Goal: Check status: Check status

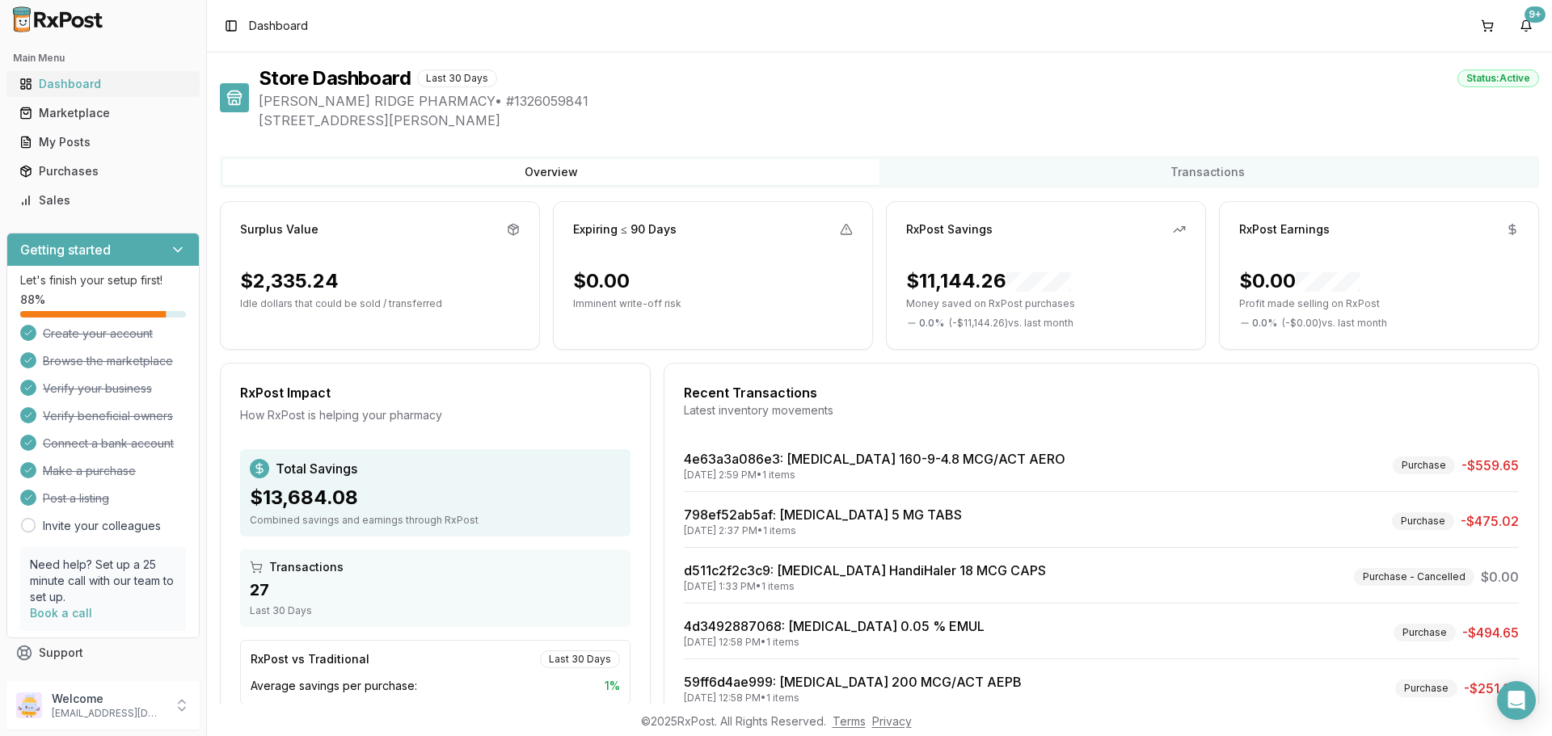
drag, startPoint x: 79, startPoint y: 159, endPoint x: 145, endPoint y: 73, distance: 108.5
click at [78, 159] on link "Purchases" at bounding box center [103, 171] width 180 height 29
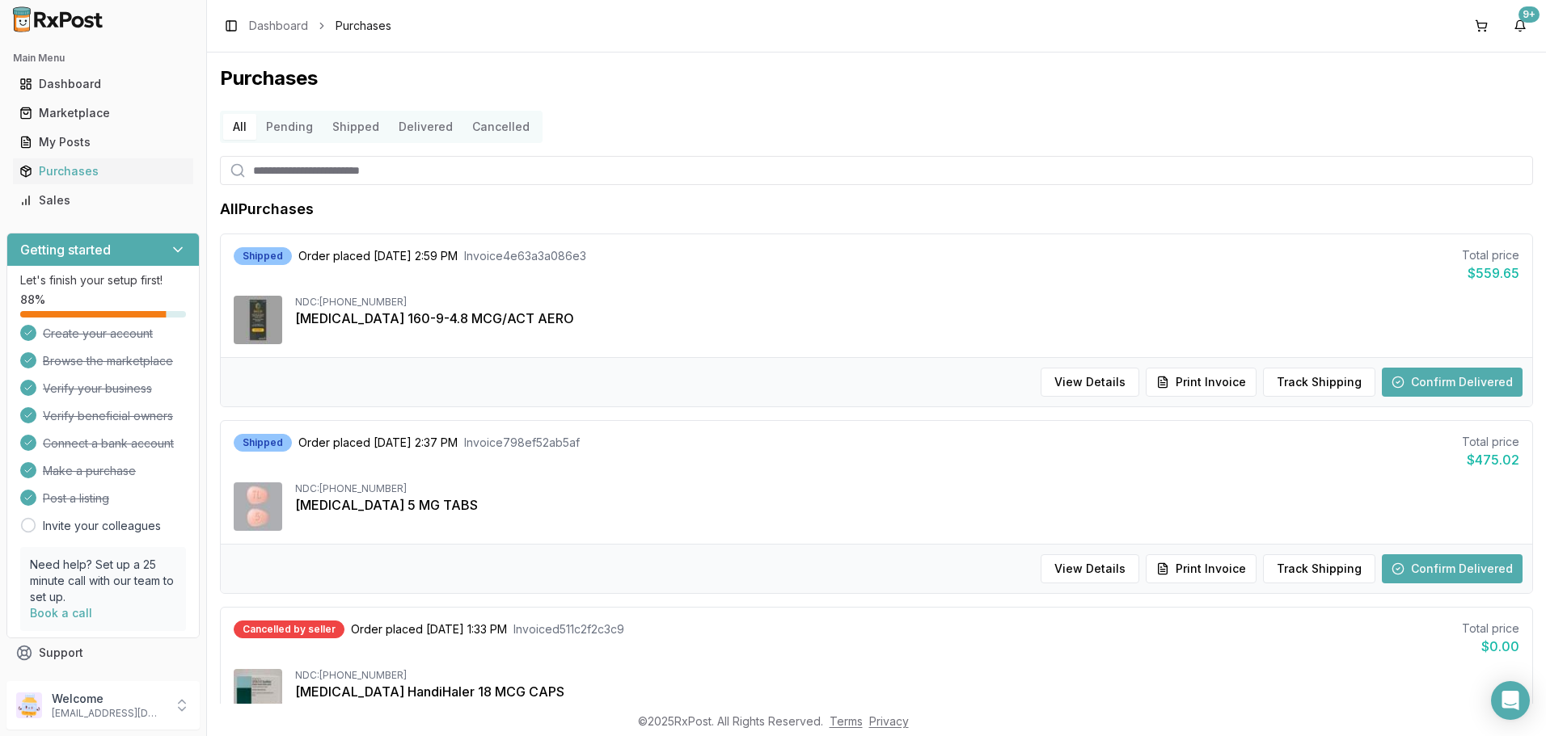
click at [344, 128] on button "Shipped" at bounding box center [356, 127] width 66 height 26
click at [1319, 562] on button "Track Shipping" at bounding box center [1325, 569] width 112 height 29
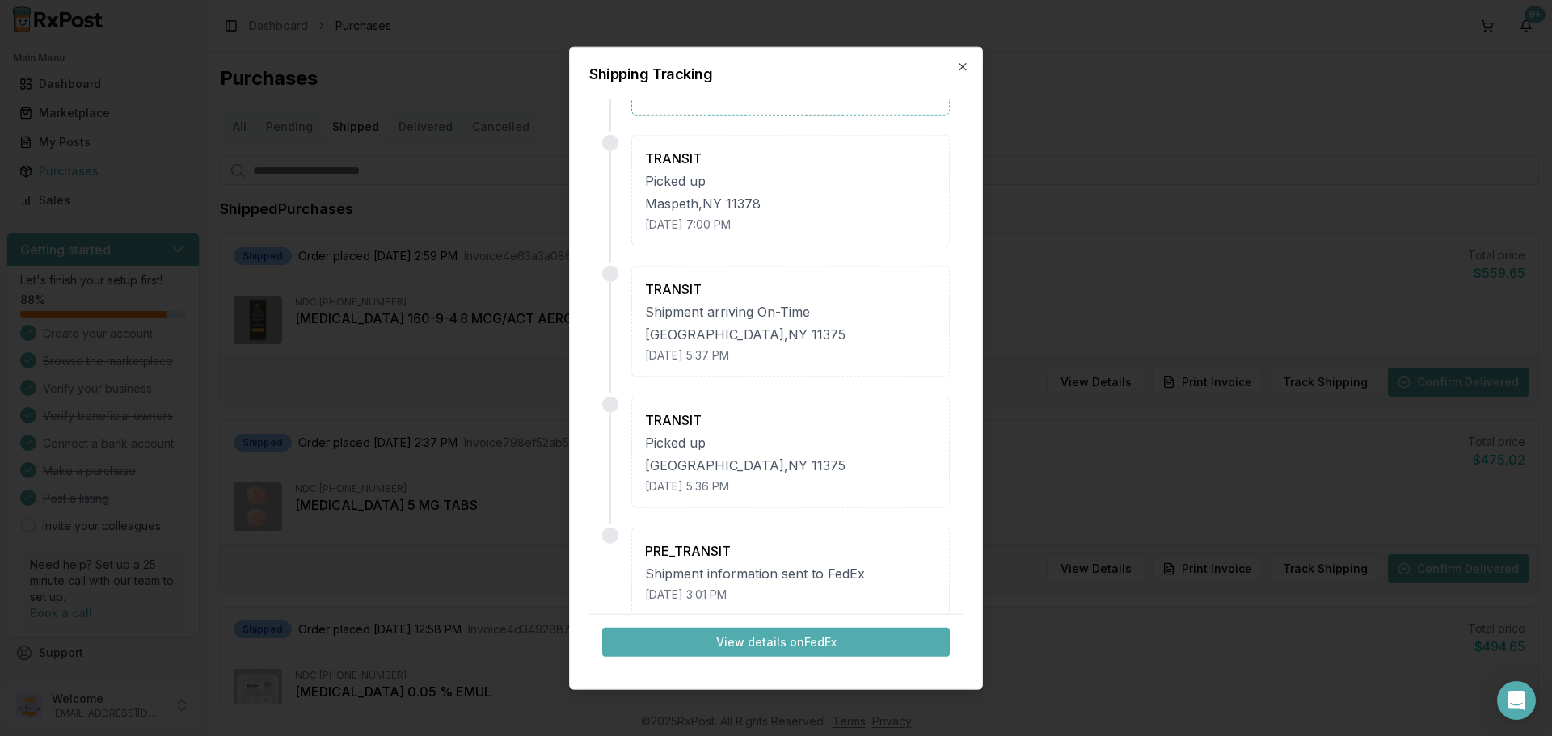
scroll to position [142, 0]
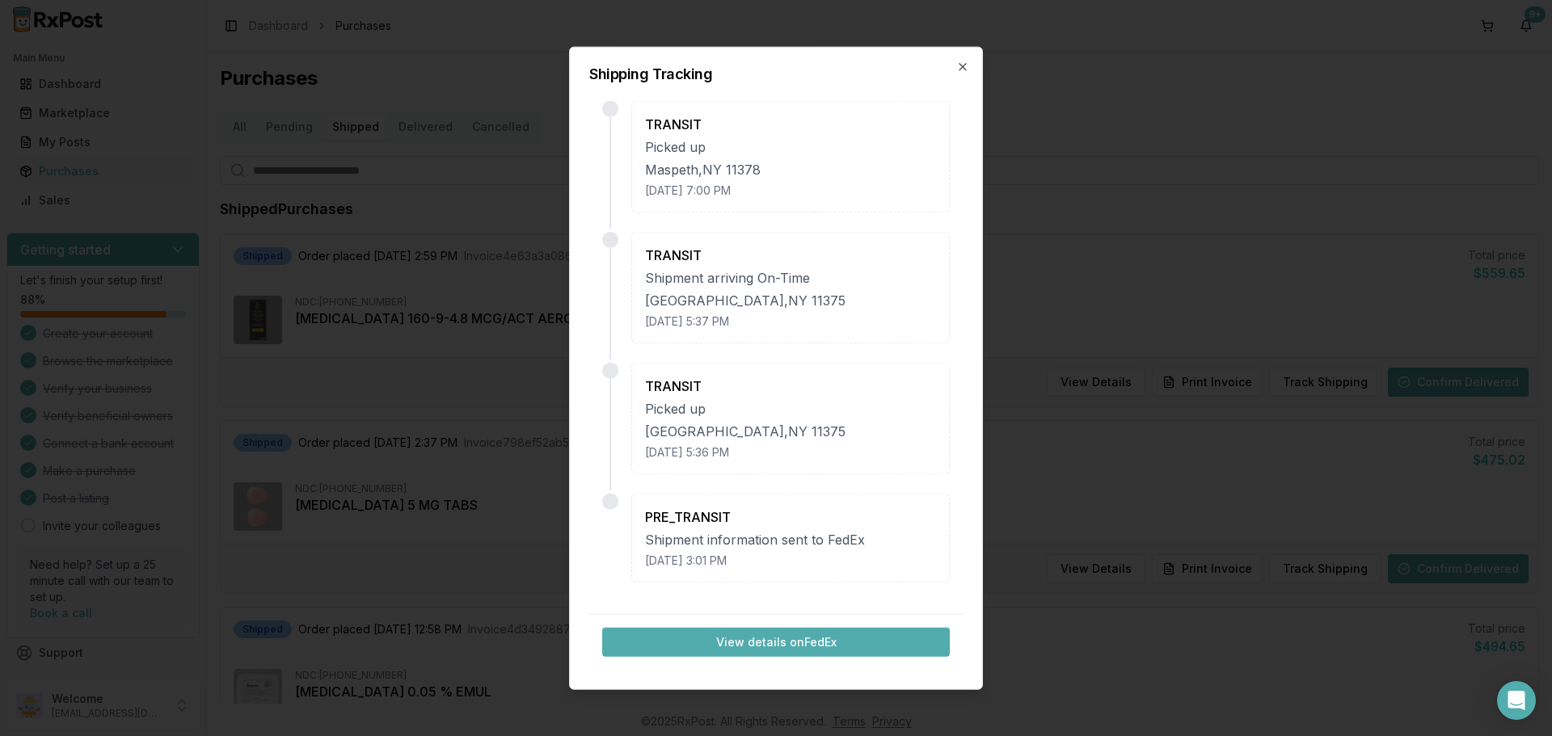
click at [812, 639] on button "View details on FedEx" at bounding box center [776, 642] width 348 height 29
click at [959, 67] on icon "button" at bounding box center [962, 66] width 13 height 13
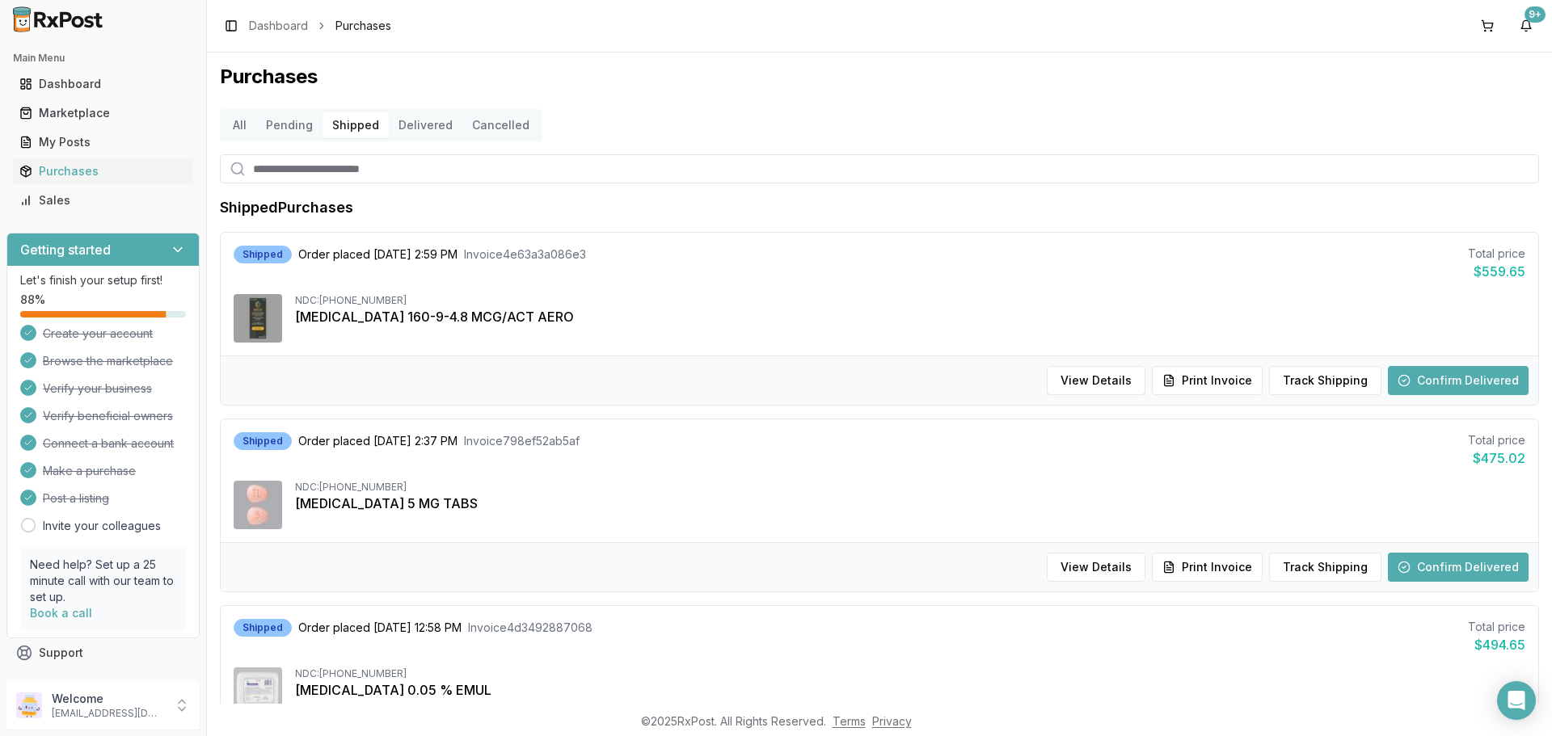
scroll to position [0, 0]
click at [418, 133] on button "Delivered" at bounding box center [426, 127] width 74 height 26
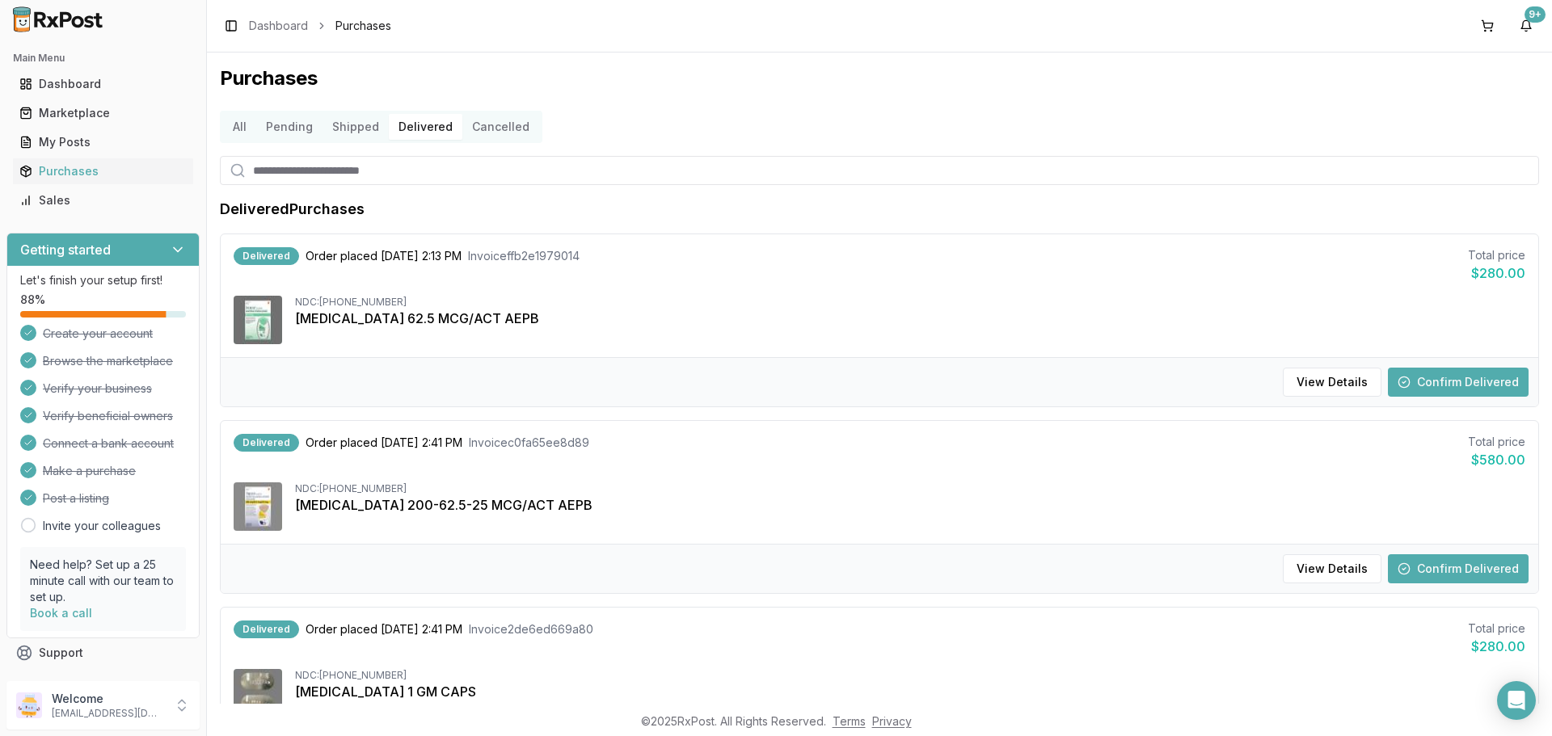
click at [344, 125] on button "Shipped" at bounding box center [356, 127] width 66 height 26
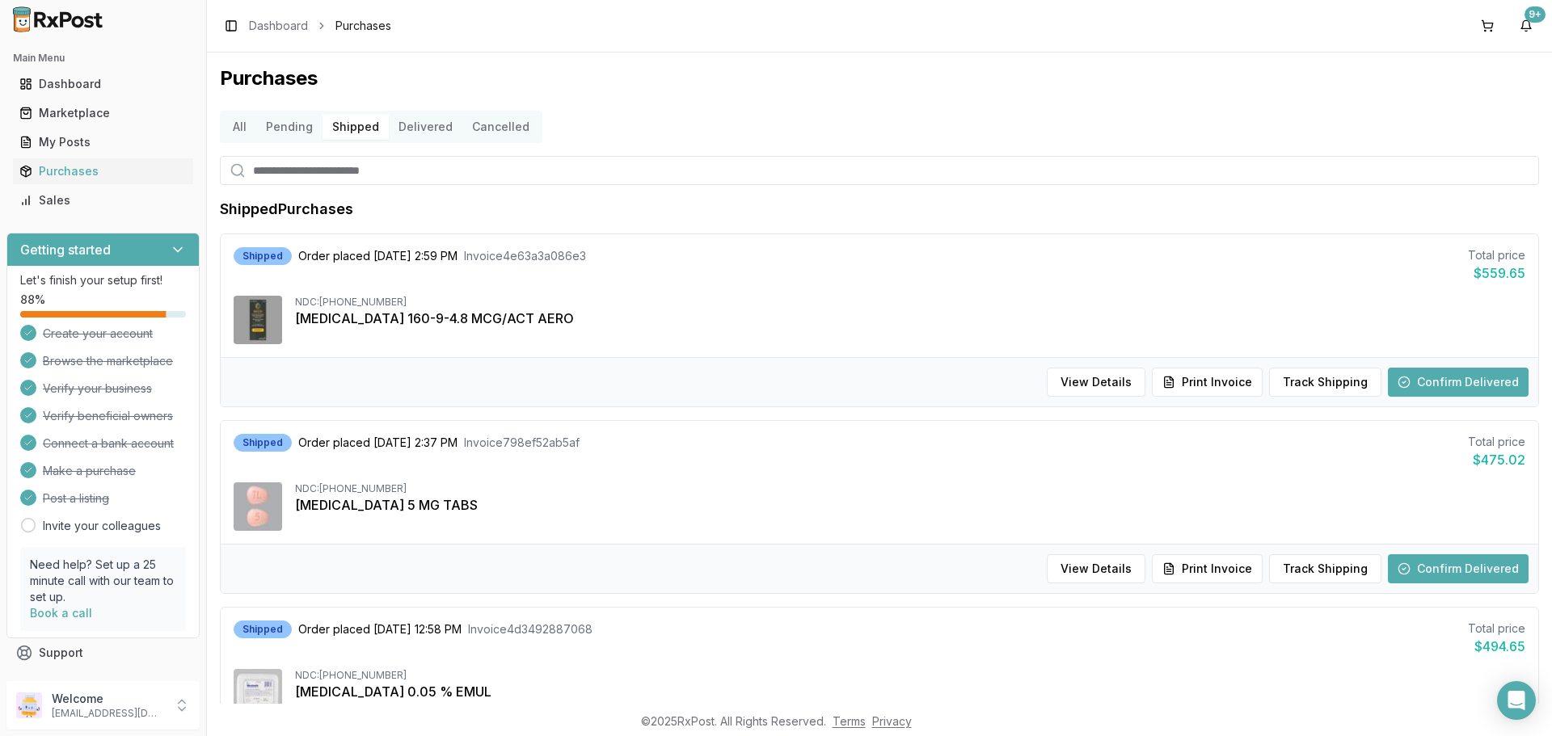
click at [486, 123] on button "Cancelled" at bounding box center [500, 127] width 77 height 26
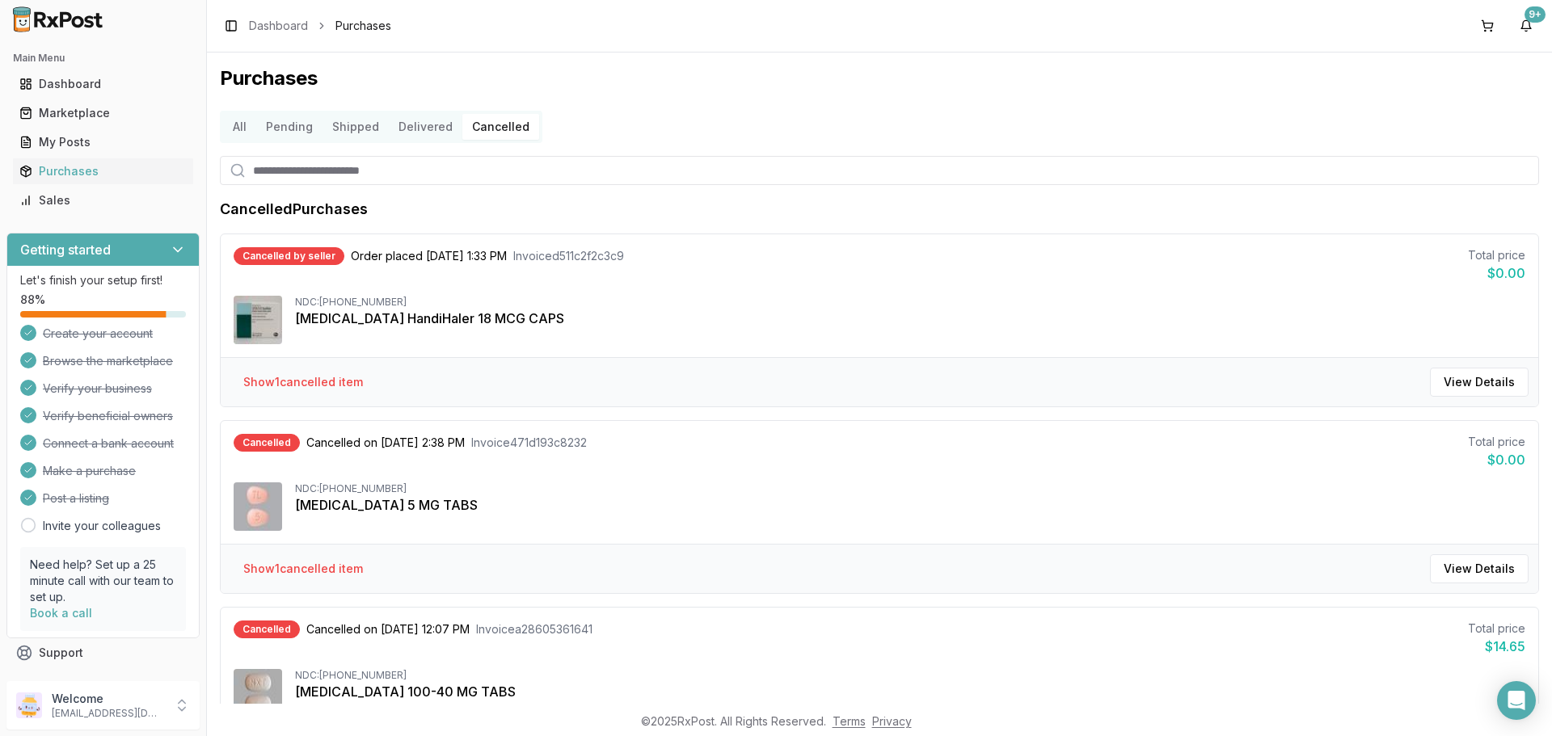
click at [363, 136] on button "Shipped" at bounding box center [356, 127] width 66 height 26
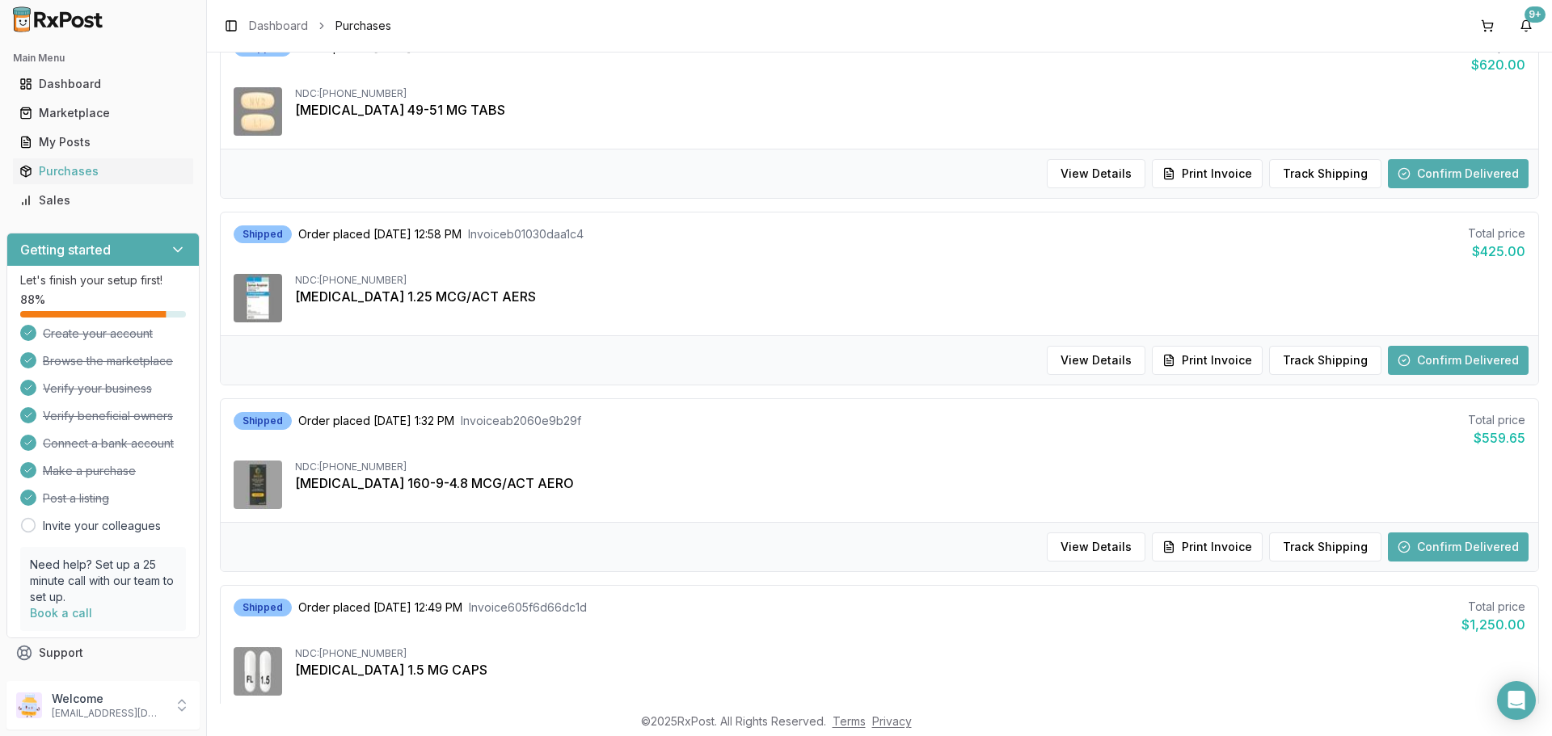
scroll to position [1465, 0]
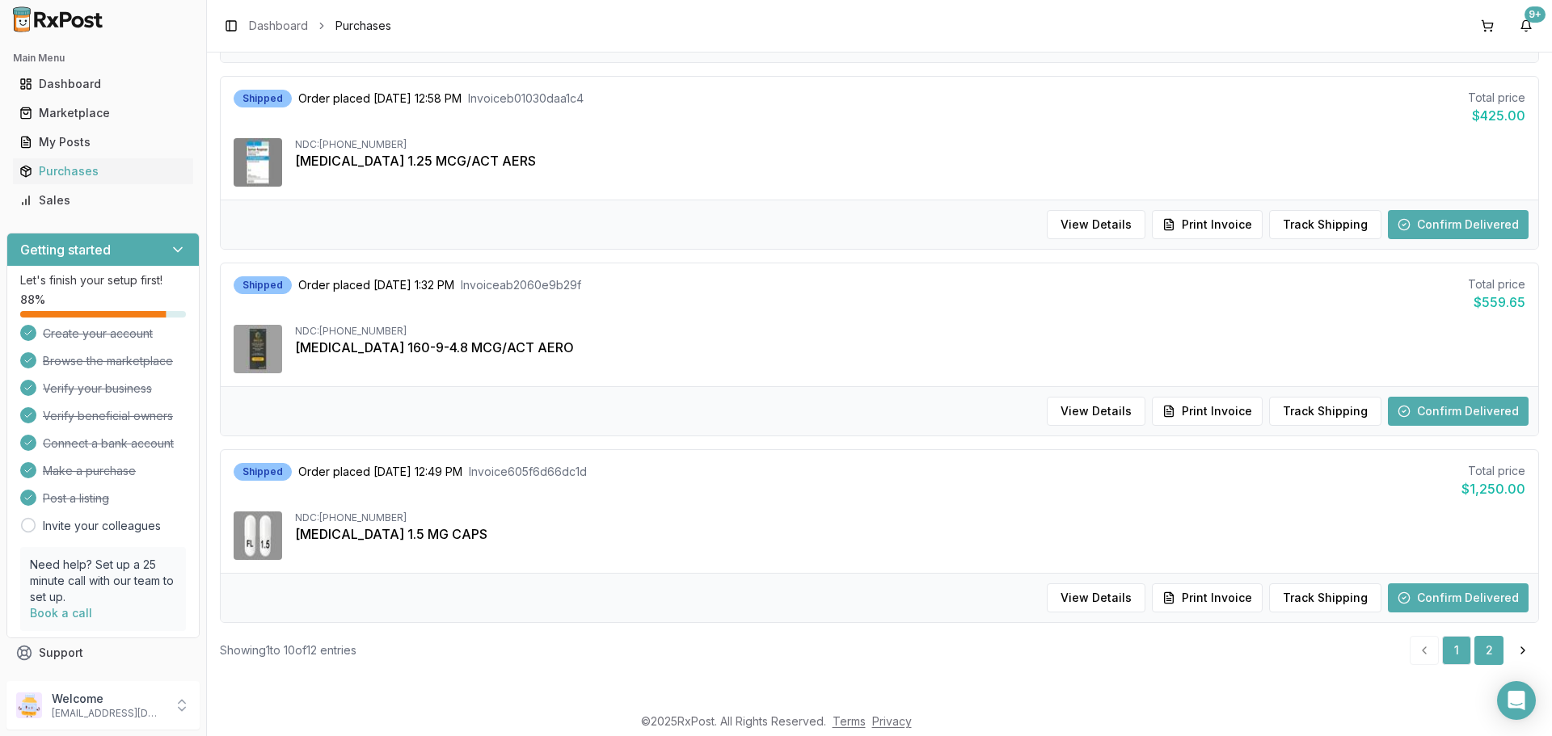
click at [1475, 652] on link "2" at bounding box center [1489, 650] width 29 height 29
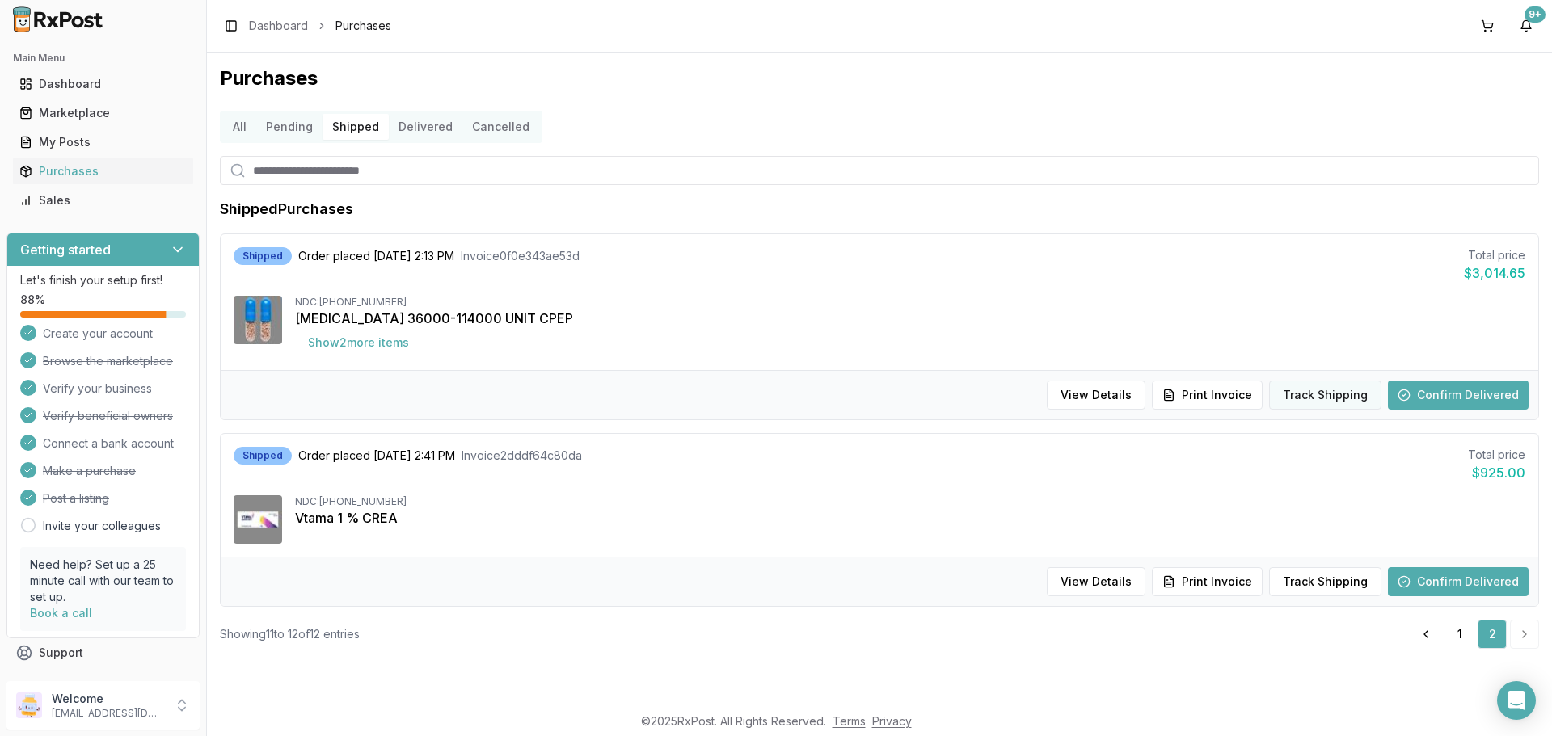
click at [1337, 407] on button "Track Shipping" at bounding box center [1325, 395] width 112 height 29
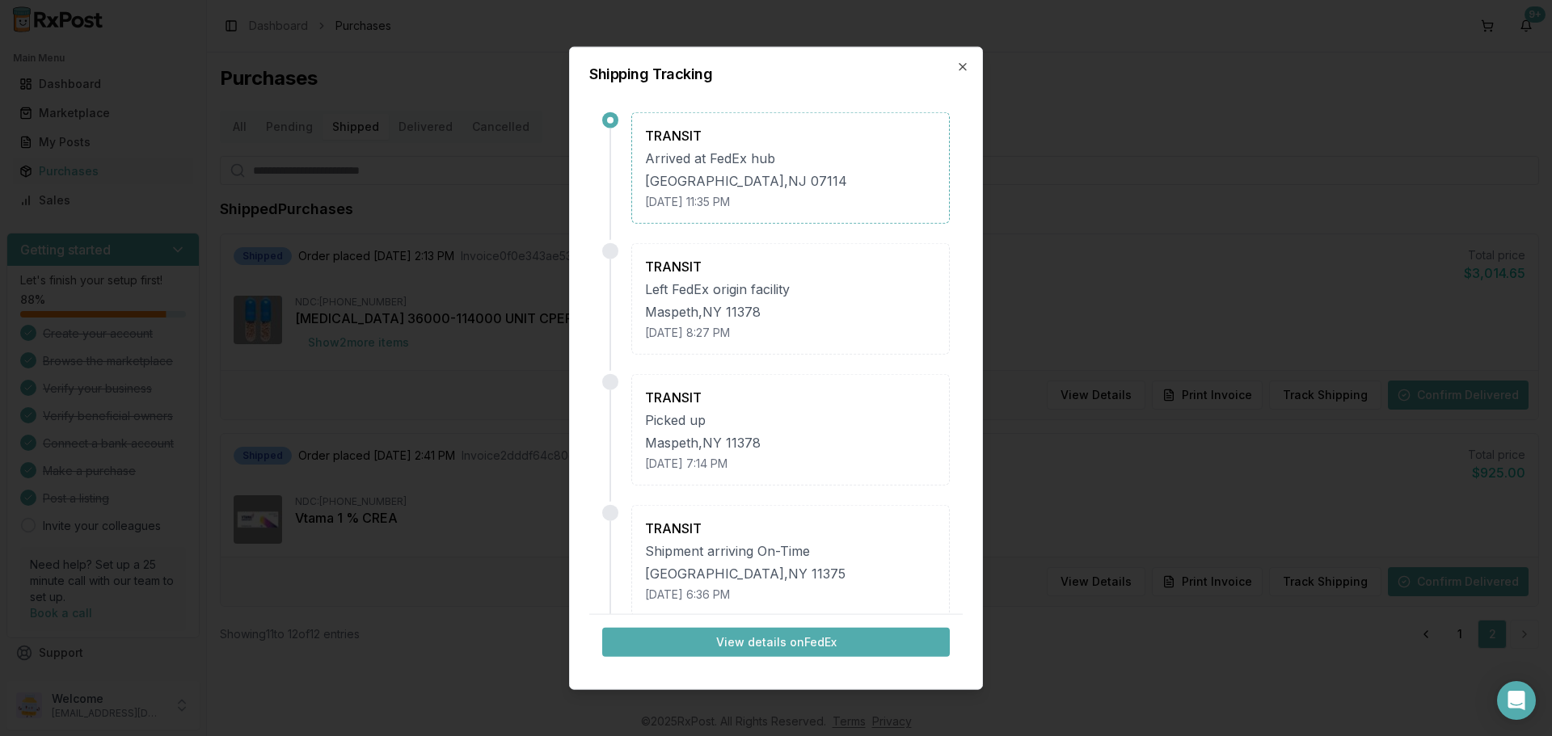
click at [820, 639] on button "View details on FedEx" at bounding box center [776, 642] width 348 height 29
click at [213, 141] on div at bounding box center [776, 368] width 1552 height 736
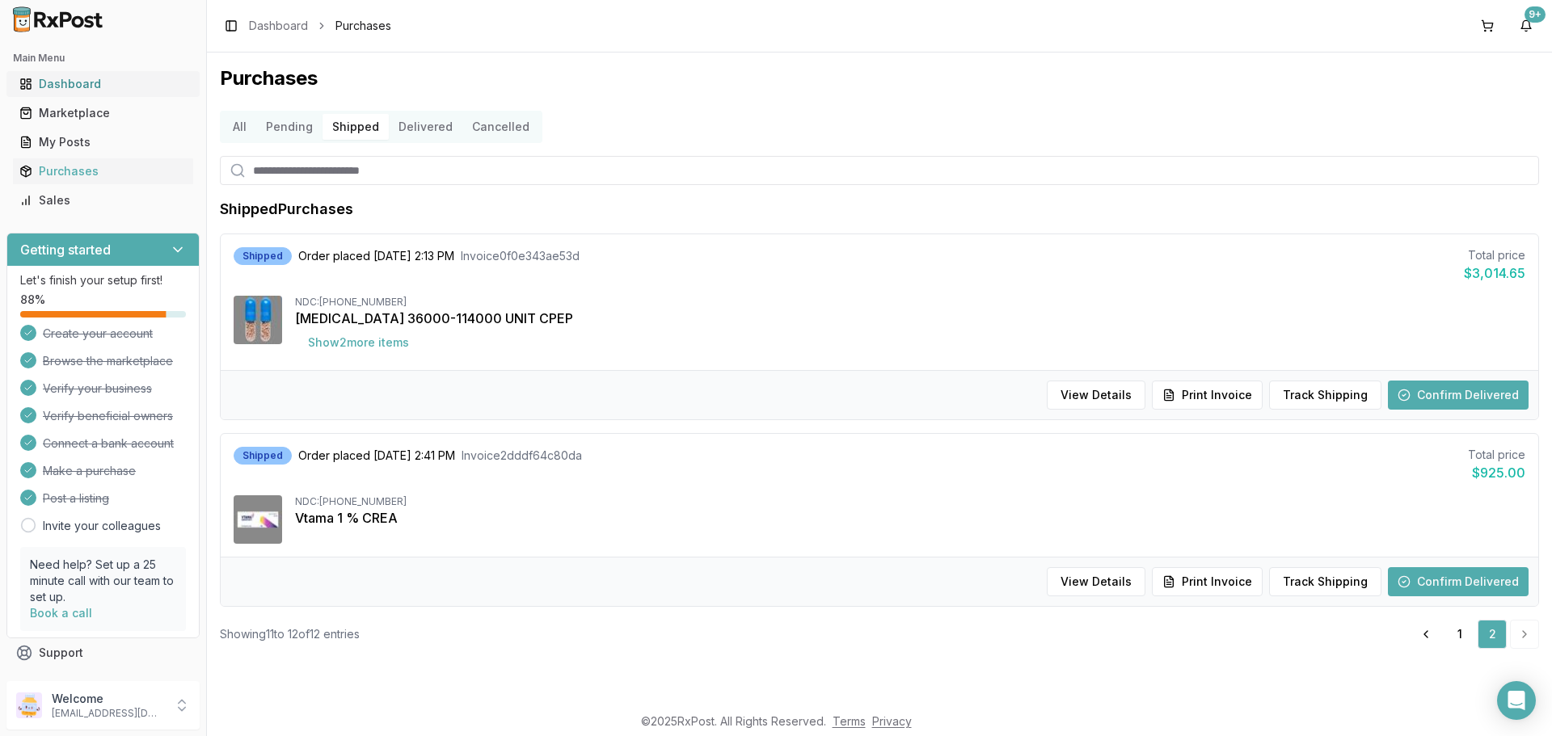
click at [78, 89] on div "Dashboard" at bounding box center [102, 84] width 167 height 16
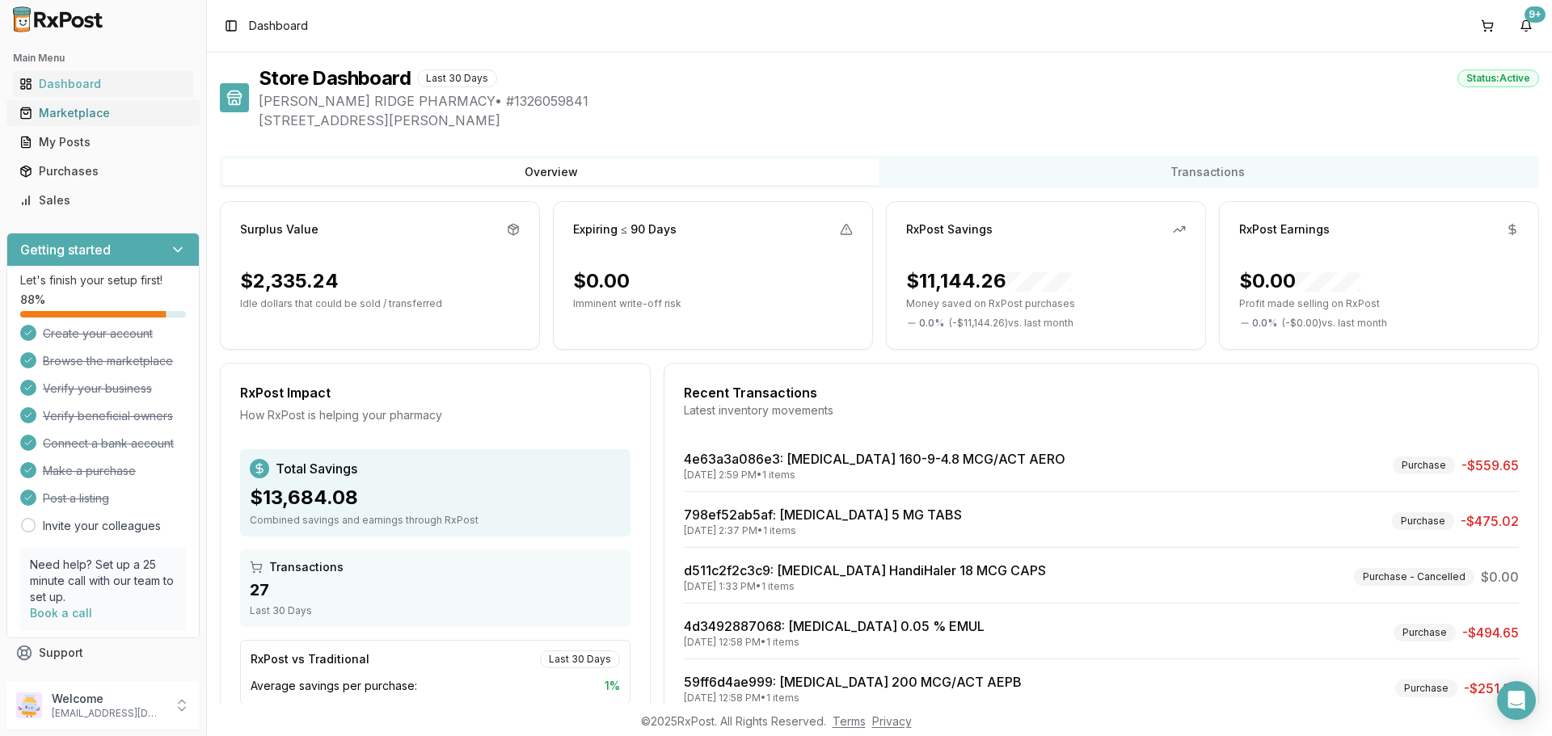
click at [67, 115] on div "Marketplace" at bounding box center [102, 113] width 167 height 16
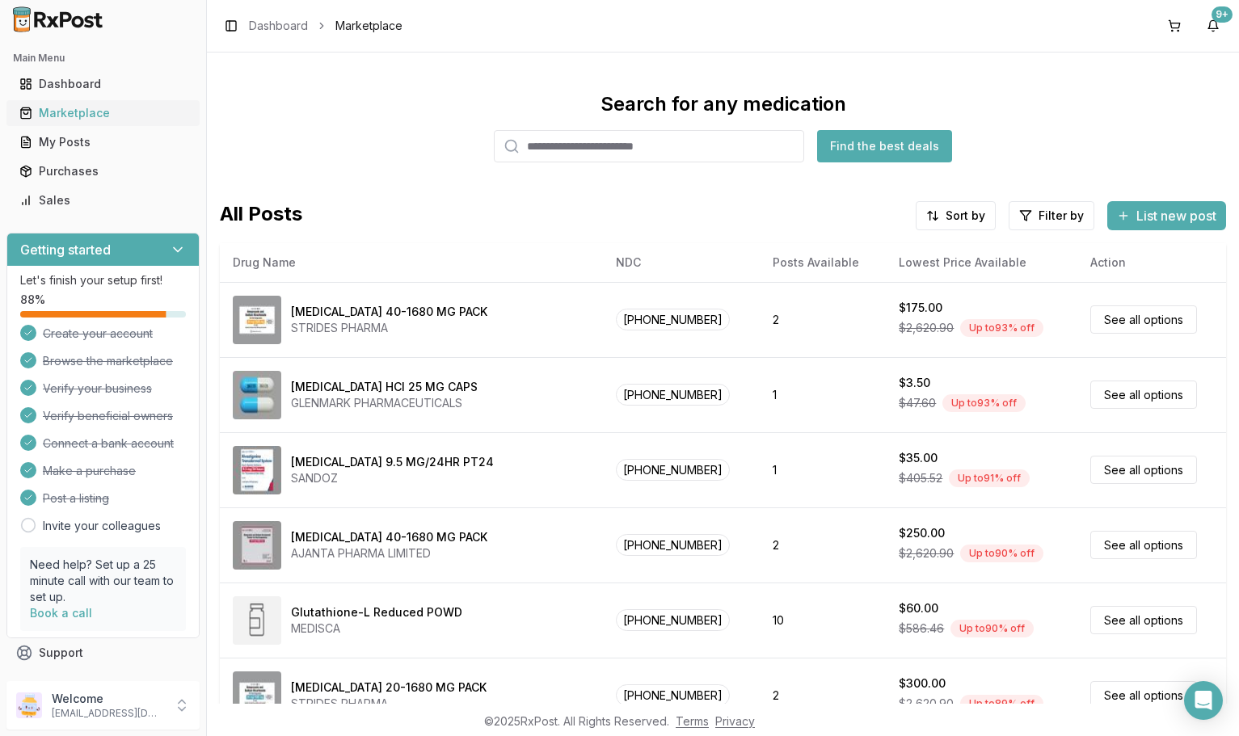
click at [74, 116] on div "Marketplace" at bounding box center [102, 113] width 167 height 16
click at [79, 137] on div "My Posts" at bounding box center [102, 142] width 167 height 16
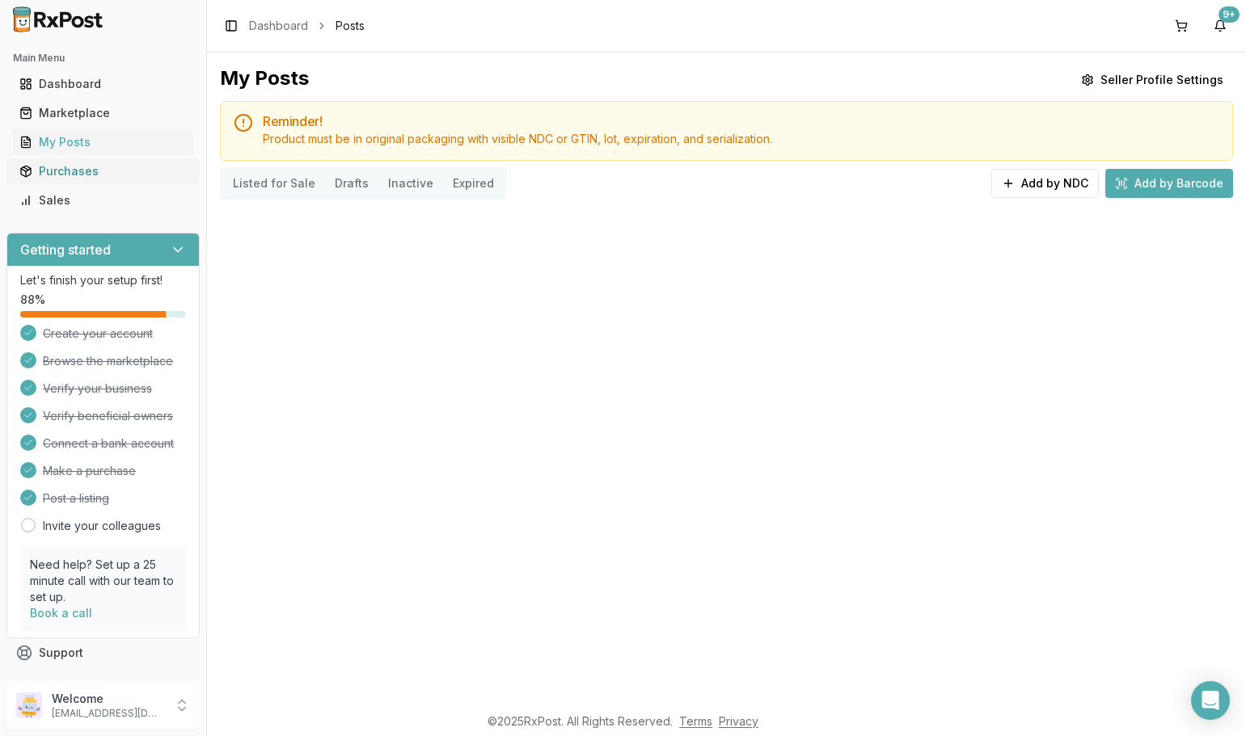
click at [77, 175] on div "Purchases" at bounding box center [102, 171] width 167 height 16
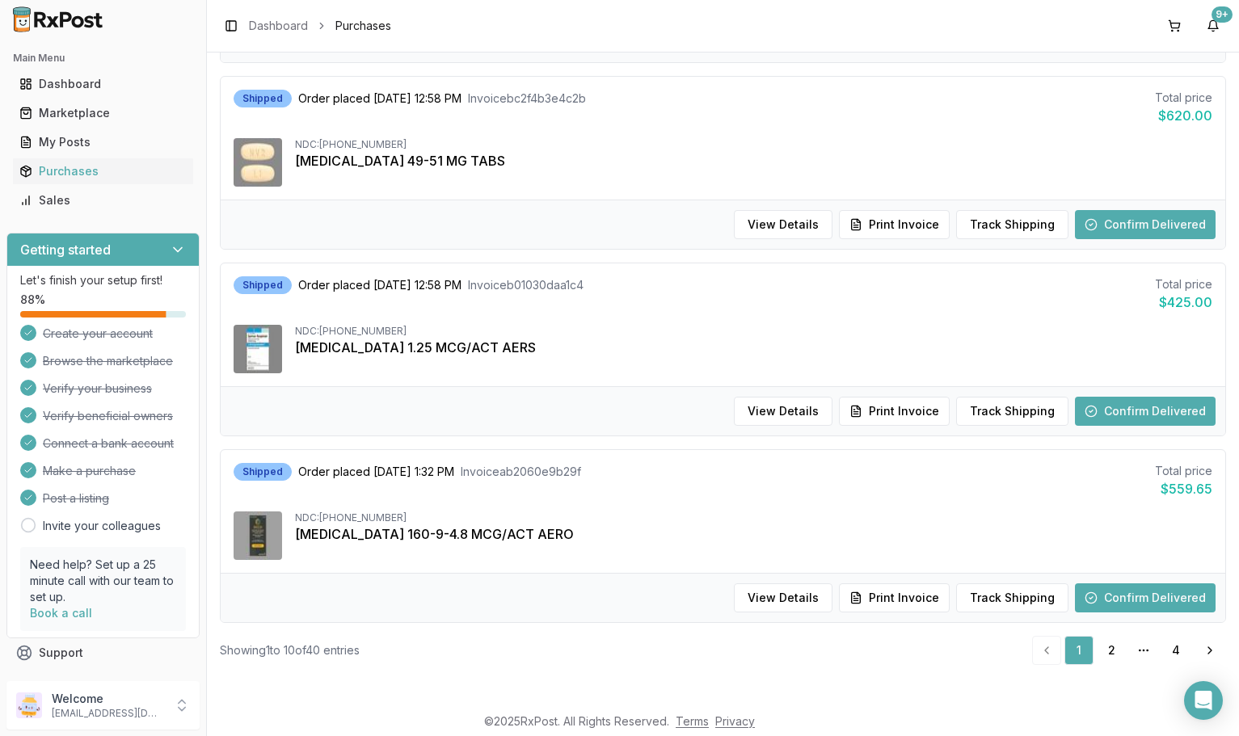
scroll to position [162, 0]
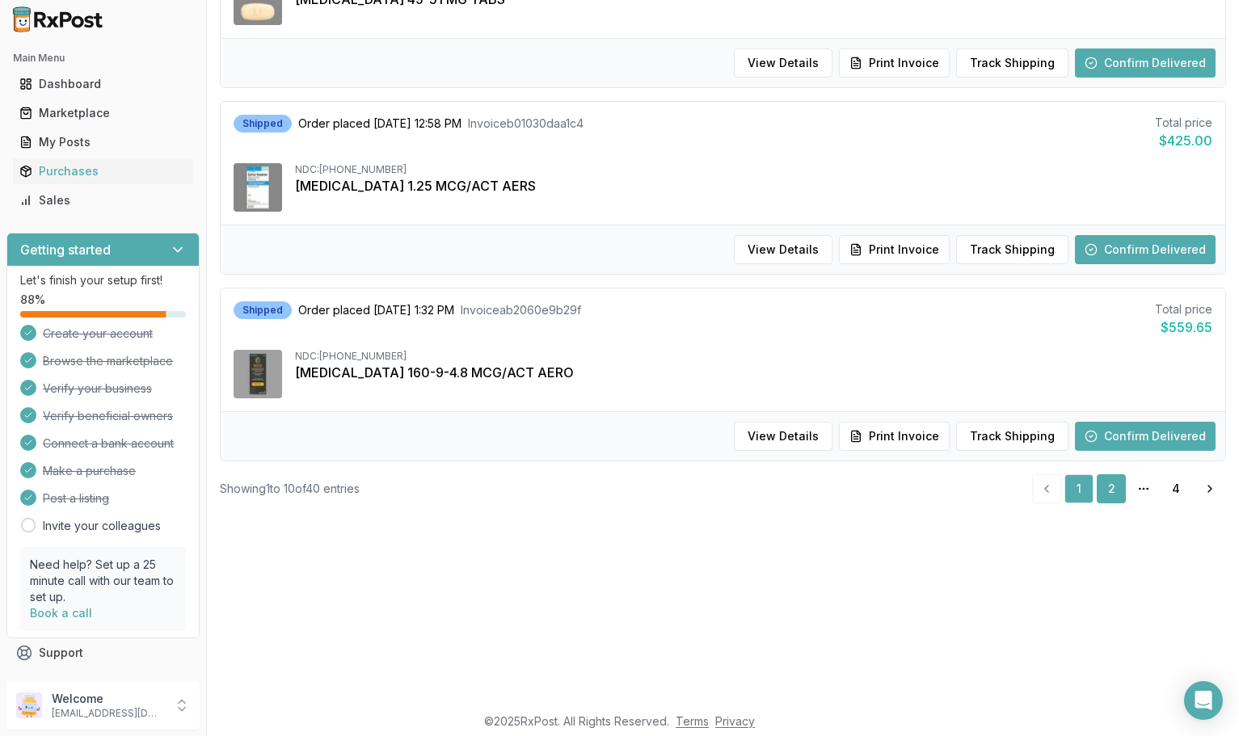
click at [1100, 482] on link "2" at bounding box center [1111, 489] width 29 height 29
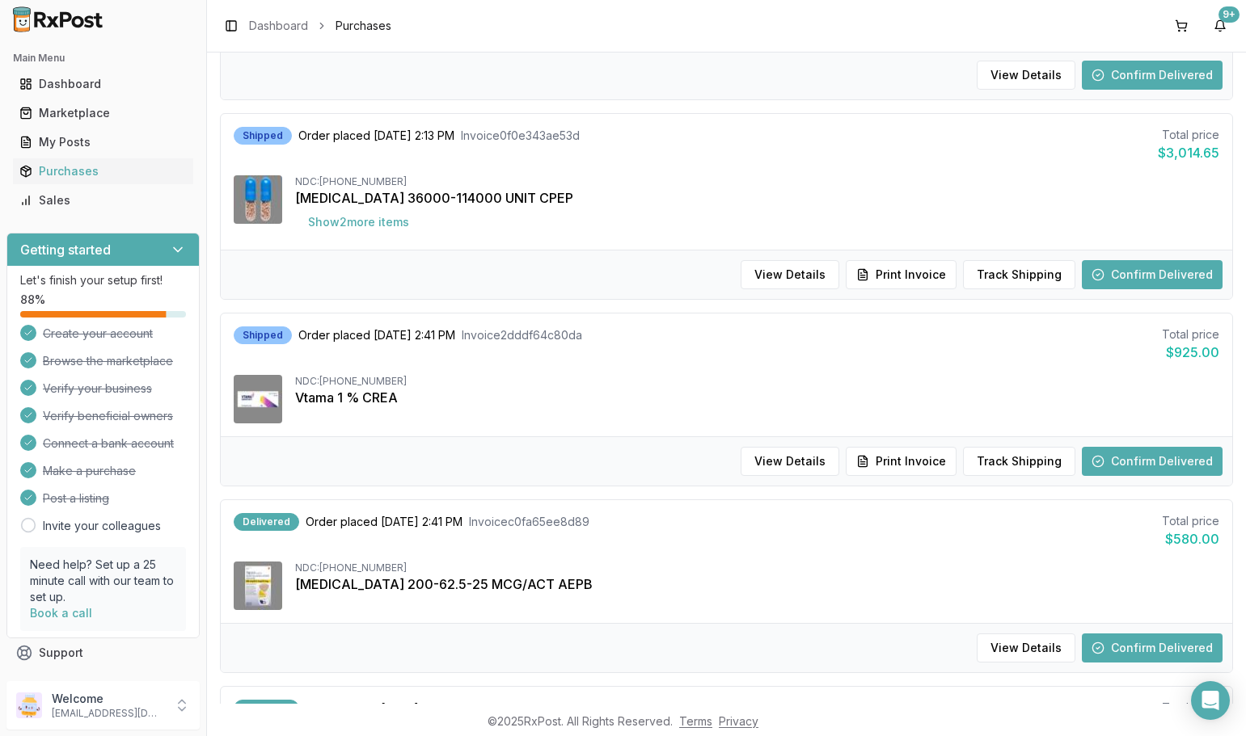
scroll to position [440, 0]
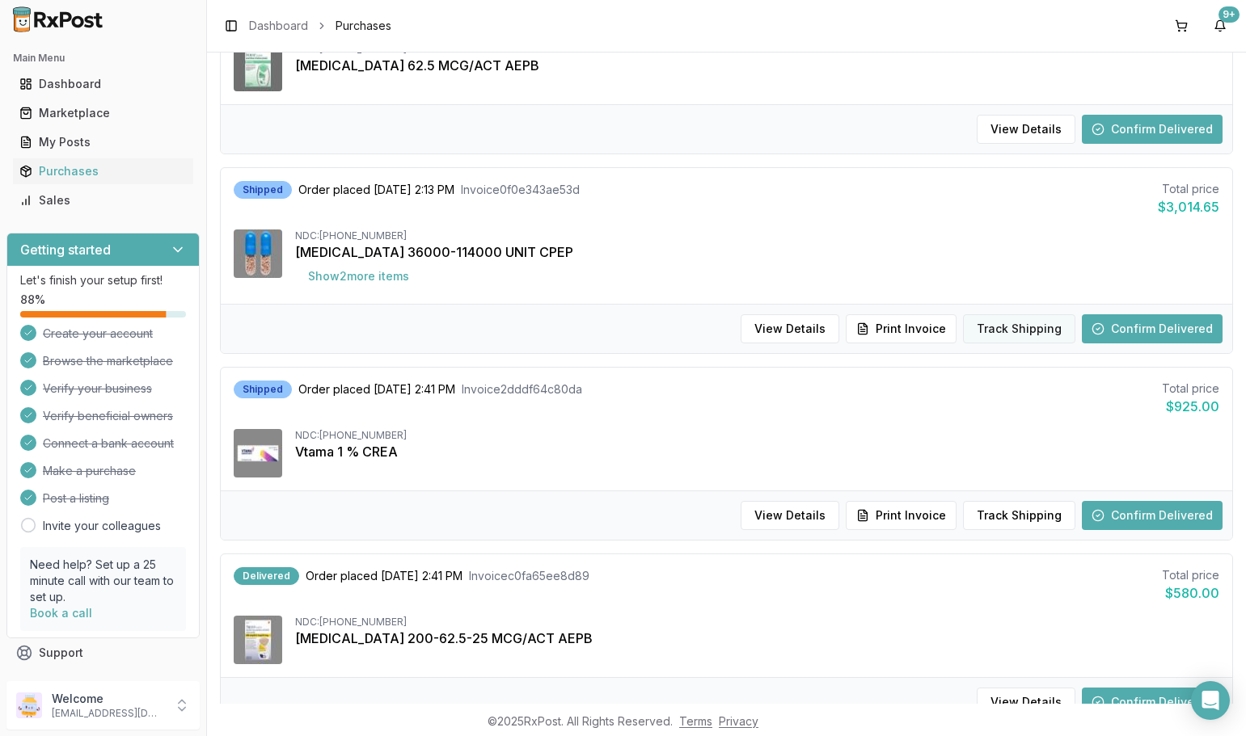
click at [1013, 338] on button "Track Shipping" at bounding box center [1019, 328] width 112 height 29
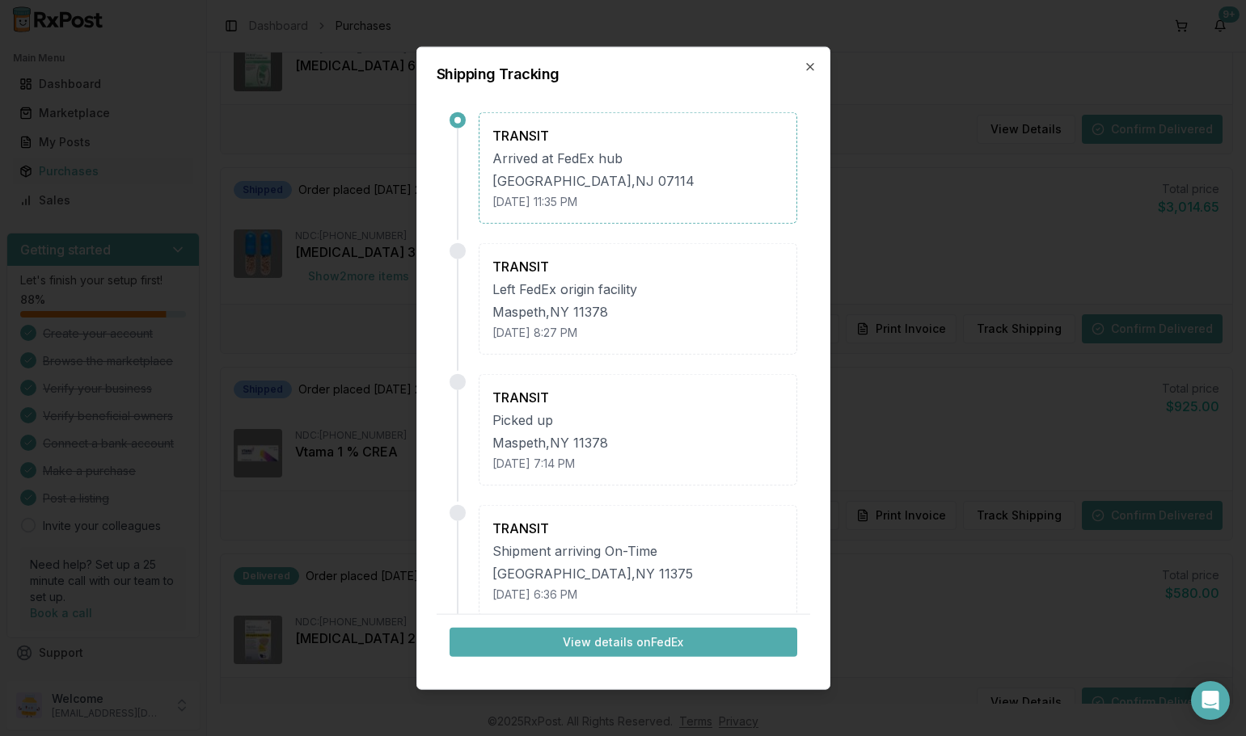
scroll to position [142, 0]
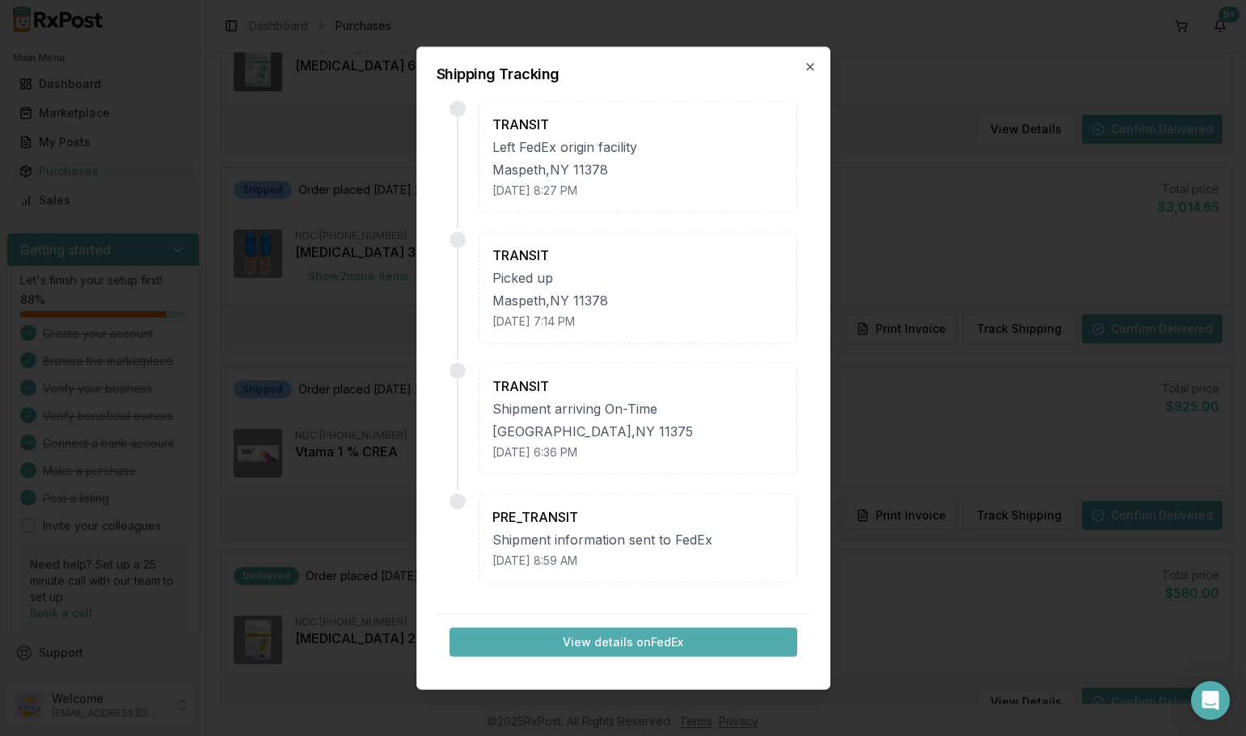
click at [618, 634] on button "View details on FedEx" at bounding box center [623, 642] width 348 height 29
click at [805, 74] on h2 "Shipping Tracking" at bounding box center [623, 73] width 373 height 15
click at [812, 65] on icon "button" at bounding box center [810, 66] width 13 height 13
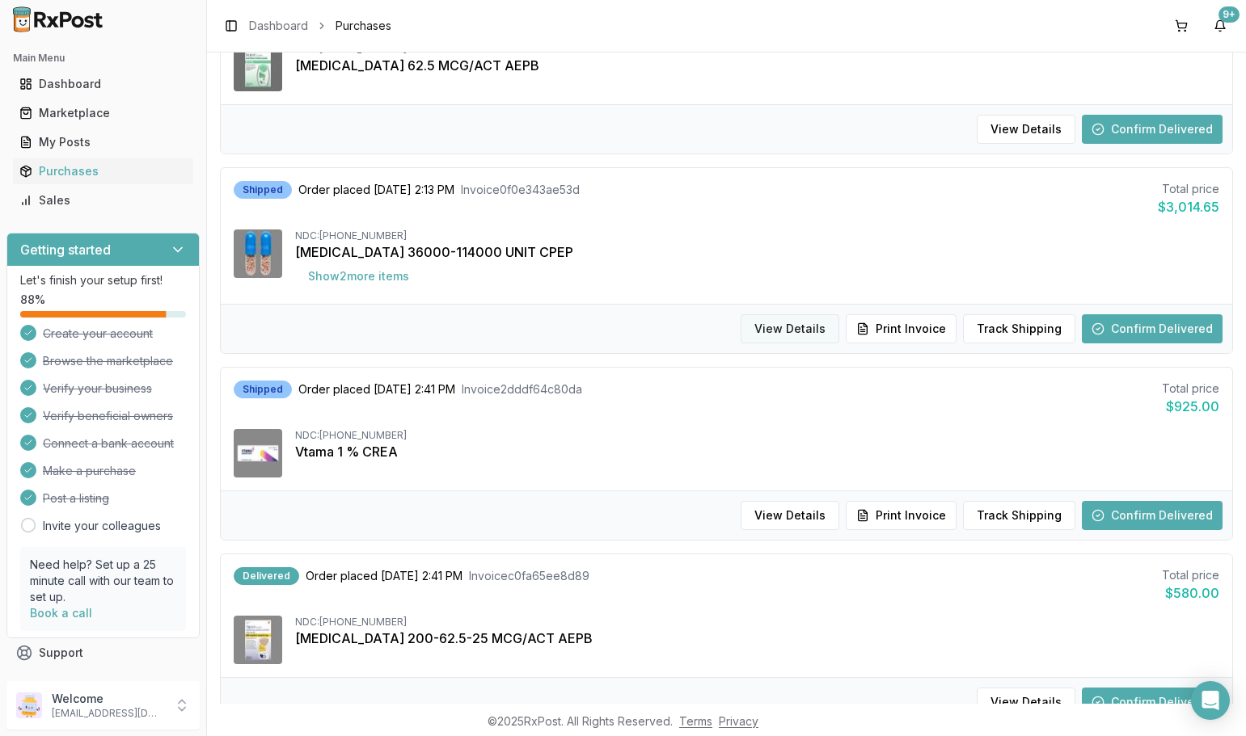
click at [837, 323] on button "View Details" at bounding box center [790, 328] width 99 height 29
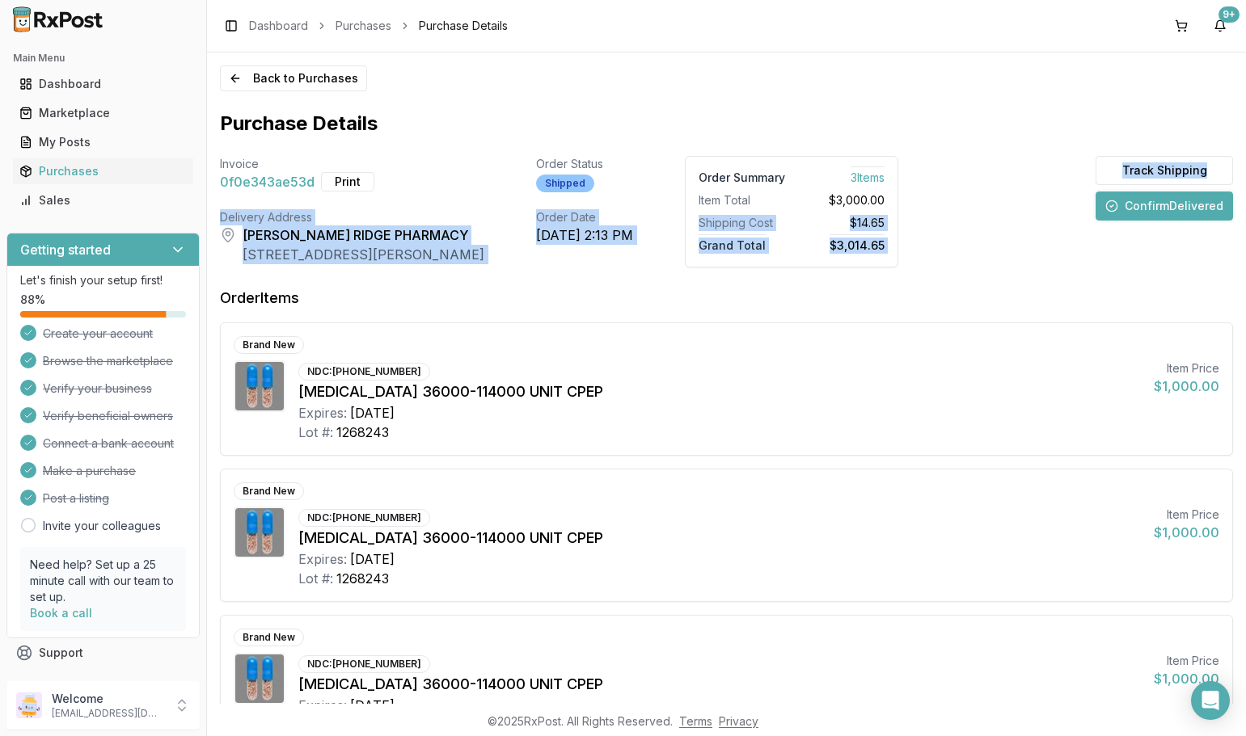
drag, startPoint x: 735, startPoint y: 214, endPoint x: 1072, endPoint y: 234, distance: 337.7
click at [1074, 230] on div "Invoice 0f0e343ae53d Print Order Status Shipped Order Summary 3 Item s Item Tot…" at bounding box center [726, 212] width 1013 height 112
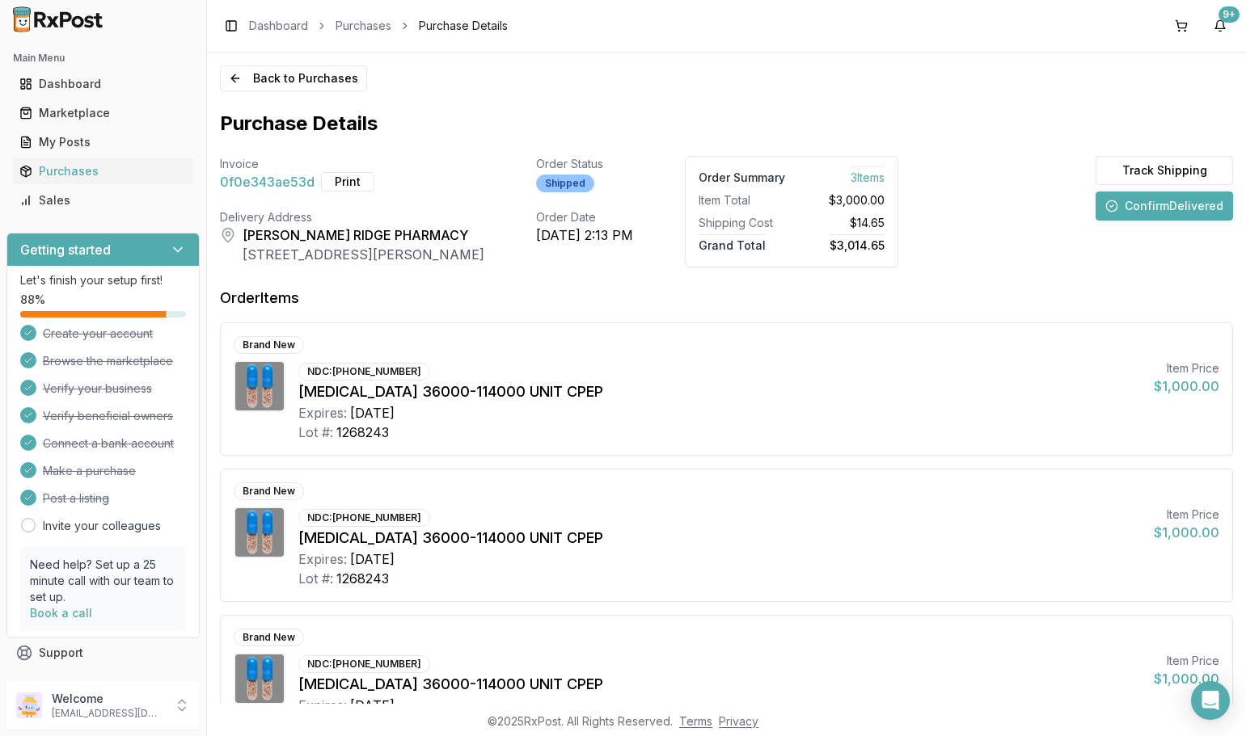
click at [820, 302] on div "Order Items" at bounding box center [726, 305] width 1013 height 36
